Goal: Task Accomplishment & Management: Manage account settings

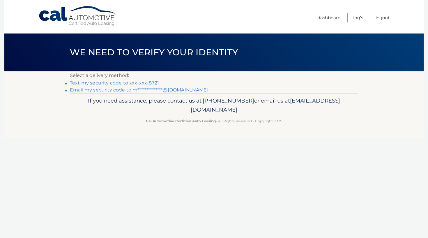
click at [149, 82] on link "Text my security code to xxx-xxx-8721" at bounding box center [114, 83] width 89 height 6
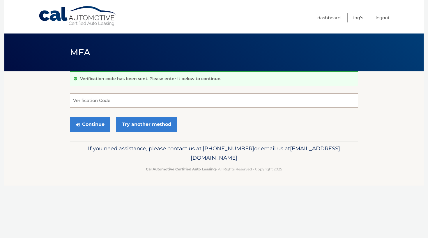
click at [133, 100] on input "Verification Code" at bounding box center [214, 100] width 288 height 15
type input "243110"
click at [90, 124] on button "Continue" at bounding box center [90, 124] width 40 height 15
click at [99, 127] on button "Continue" at bounding box center [90, 124] width 40 height 15
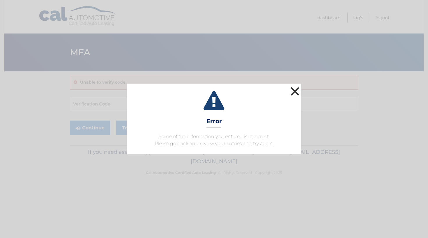
click at [293, 91] on button "×" at bounding box center [295, 91] width 12 height 12
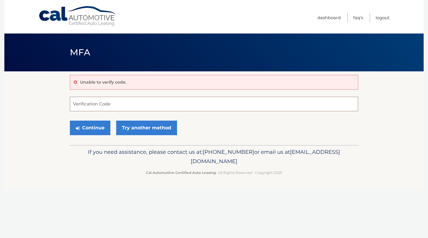
click at [131, 107] on input "Verification Code" at bounding box center [214, 104] width 288 height 15
click at [96, 103] on input "Verification Code" at bounding box center [214, 104] width 288 height 15
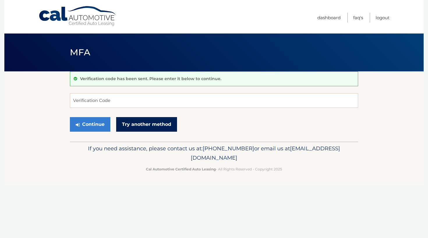
click at [146, 124] on link "Try another method" at bounding box center [146, 124] width 61 height 15
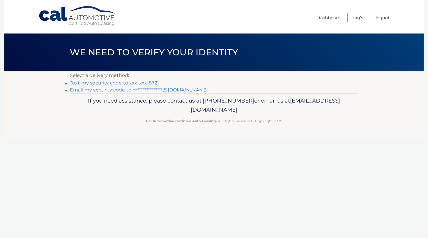
click at [112, 82] on link "Text my security code to xxx-xxx-8721" at bounding box center [114, 83] width 89 height 6
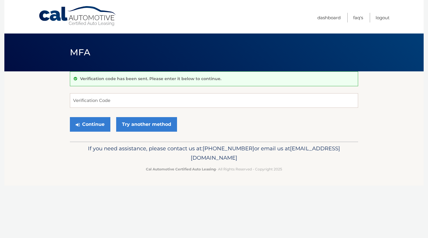
click at [108, 82] on html "Cal Automotive Menu Dashboard FAQ's Logout ×" at bounding box center [214, 119] width 428 height 238
type input "634071"
click at [90, 124] on button "Continue" at bounding box center [90, 124] width 40 height 15
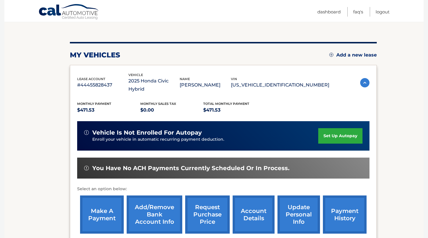
scroll to position [54, 0]
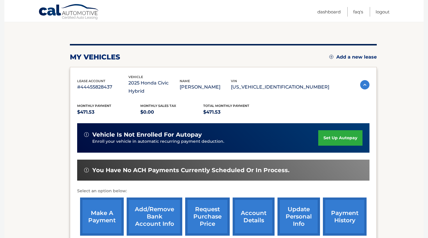
click at [97, 205] on link "make a payment" at bounding box center [102, 216] width 44 height 38
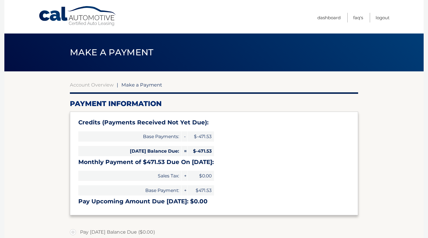
select select "MGQzMDI5ZGYtZTM3Ni00YTVkLTg2NTktMjk1M2Y3YzM2YWZl"
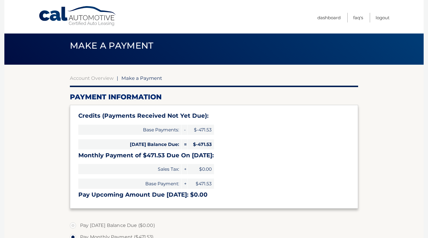
scroll to position [7, 0]
